Goal: Find specific page/section: Find specific page/section

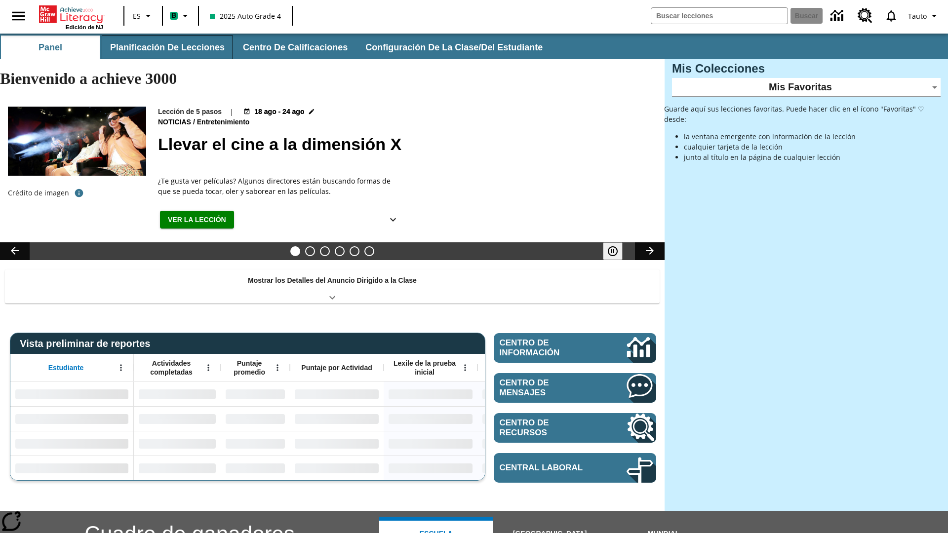
click at [165, 47] on button "Planificación de lecciones" at bounding box center [167, 48] width 131 height 24
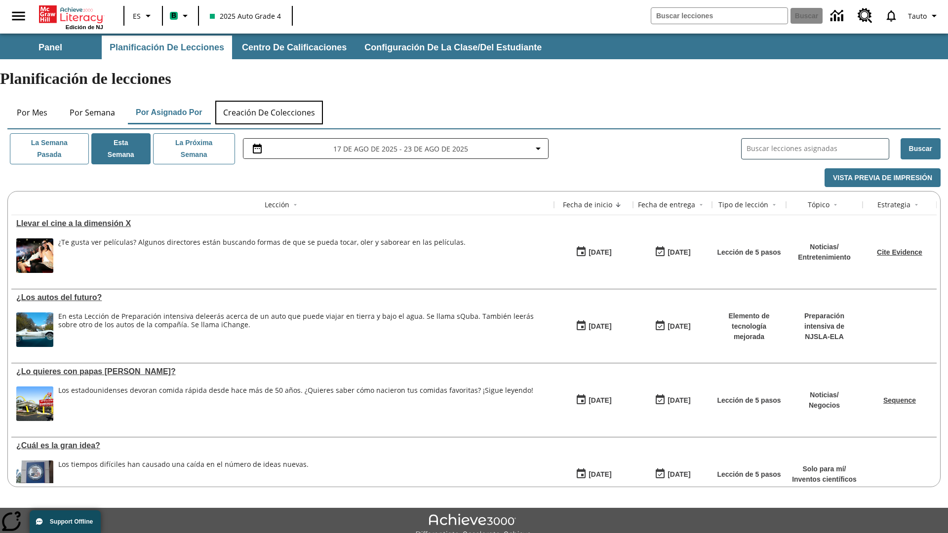
click at [270, 101] on button "Creación de colecciones" at bounding box center [269, 113] width 108 height 24
